Goal: Task Accomplishment & Management: Manage account settings

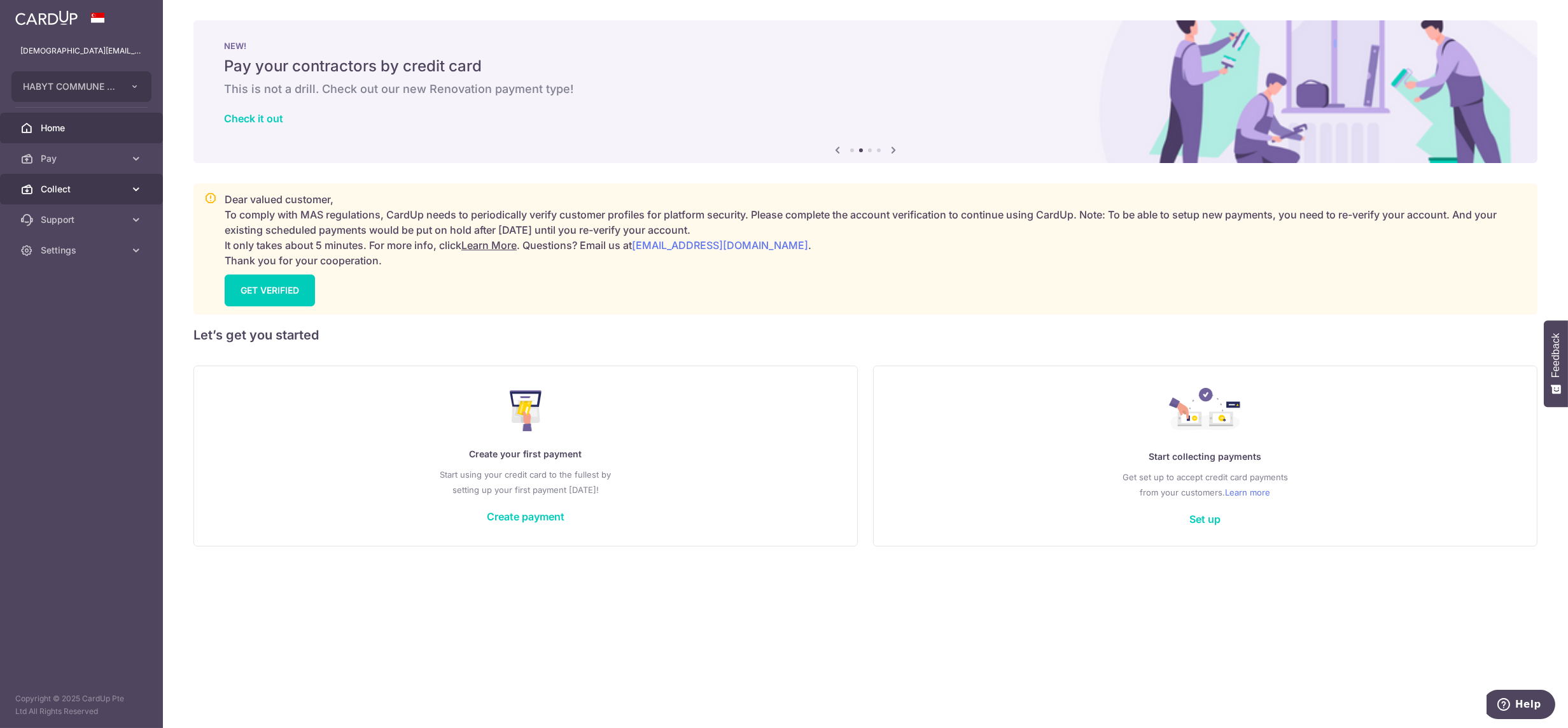
click at [65, 200] on link "Collect" at bounding box center [81, 188] width 163 height 30
click at [59, 229] on link "Dashboard" at bounding box center [81, 219] width 163 height 30
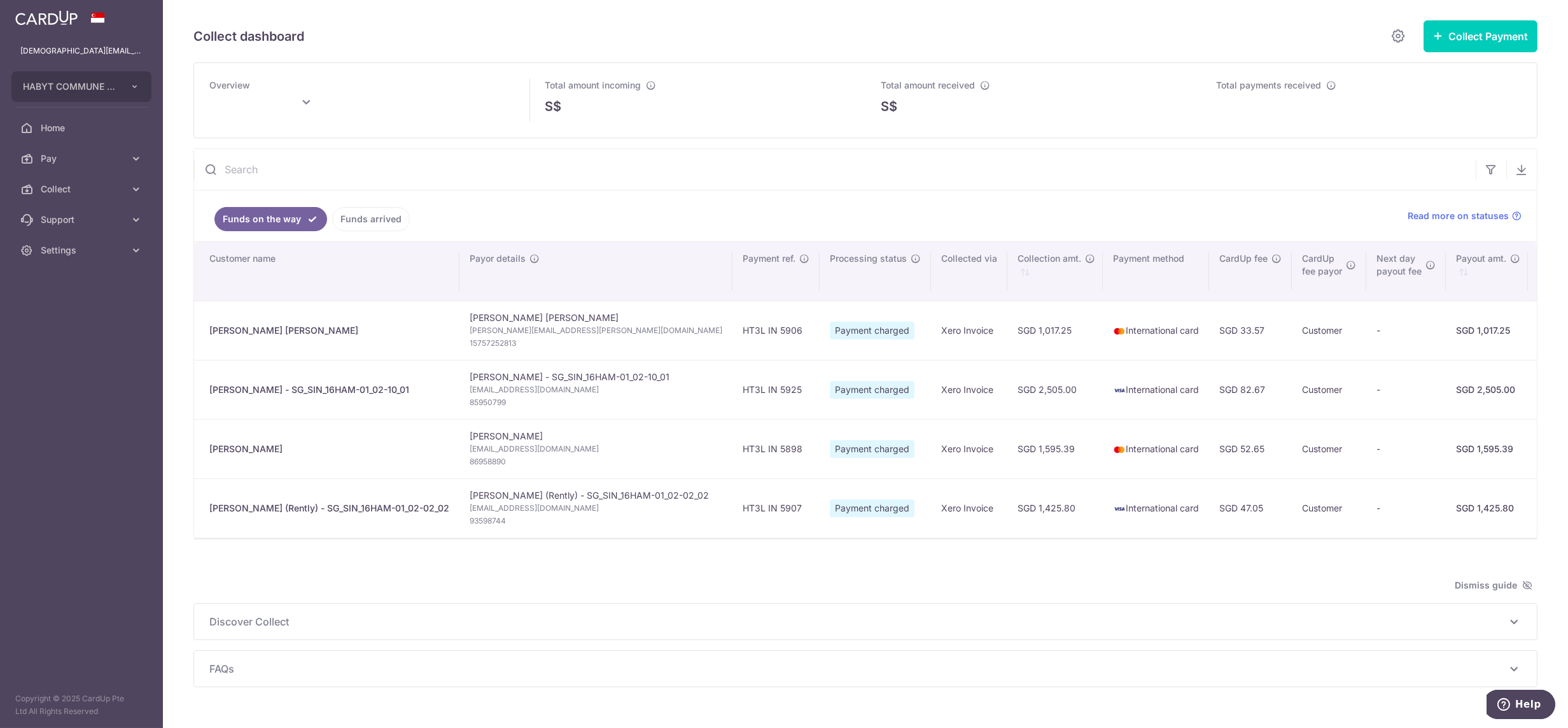
type input "[DATE]"
click at [58, 252] on span "Settings" at bounding box center [82, 250] width 84 height 13
click at [71, 303] on link "Logout" at bounding box center [81, 311] width 163 height 30
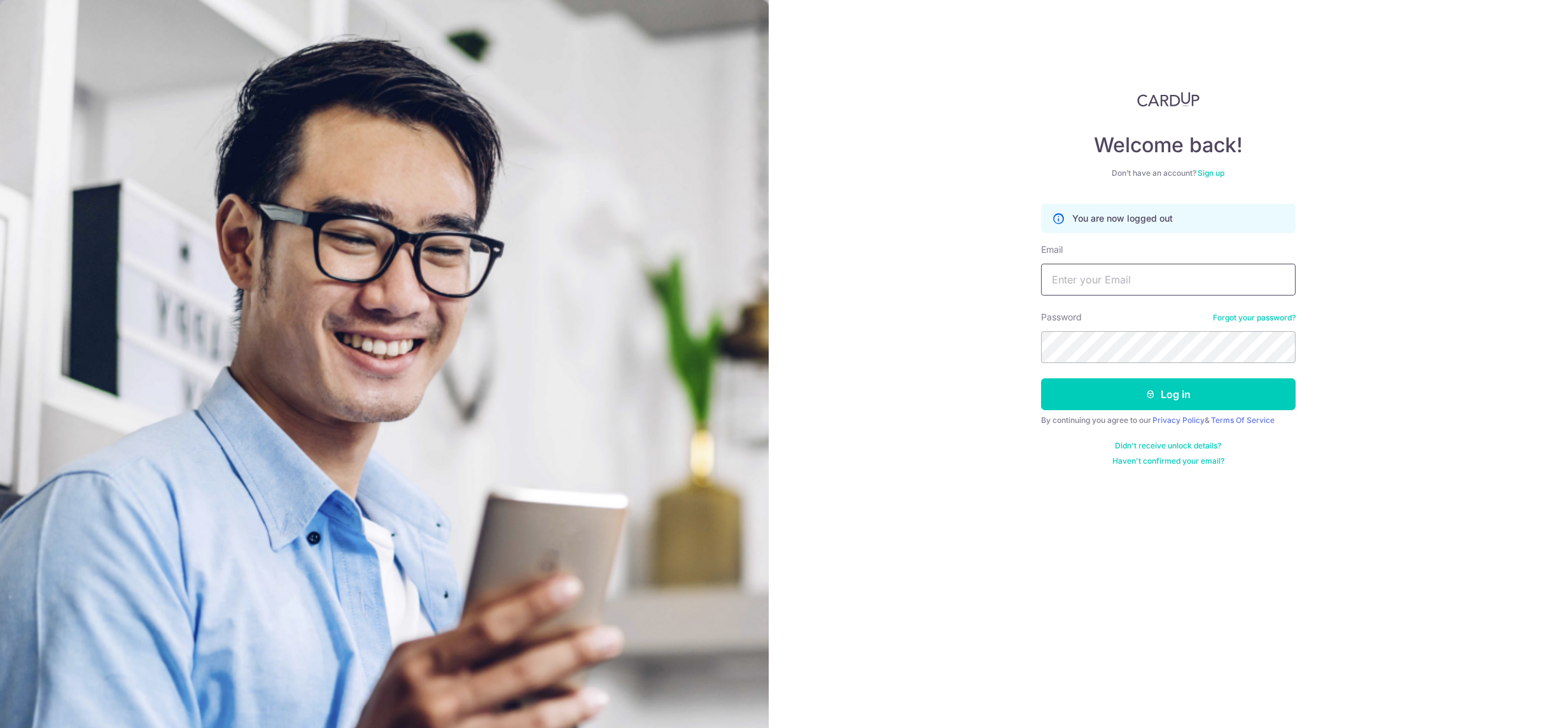
click at [1199, 274] on input "Email" at bounding box center [1168, 279] width 255 height 32
type input "lady.labarda+hcs2@habyt.com"
click at [1041, 378] on button "Log in" at bounding box center [1168, 393] width 255 height 32
